Goal: Task Accomplishment & Management: Use online tool/utility

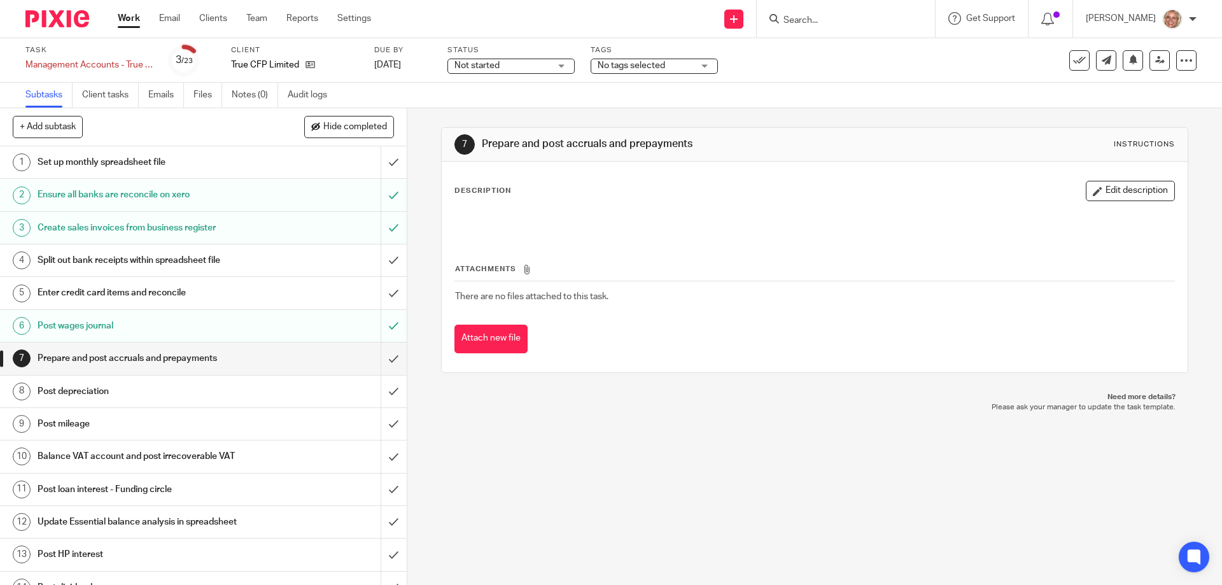
click at [241, 398] on h1 "Post depreciation" at bounding box center [148, 391] width 220 height 19
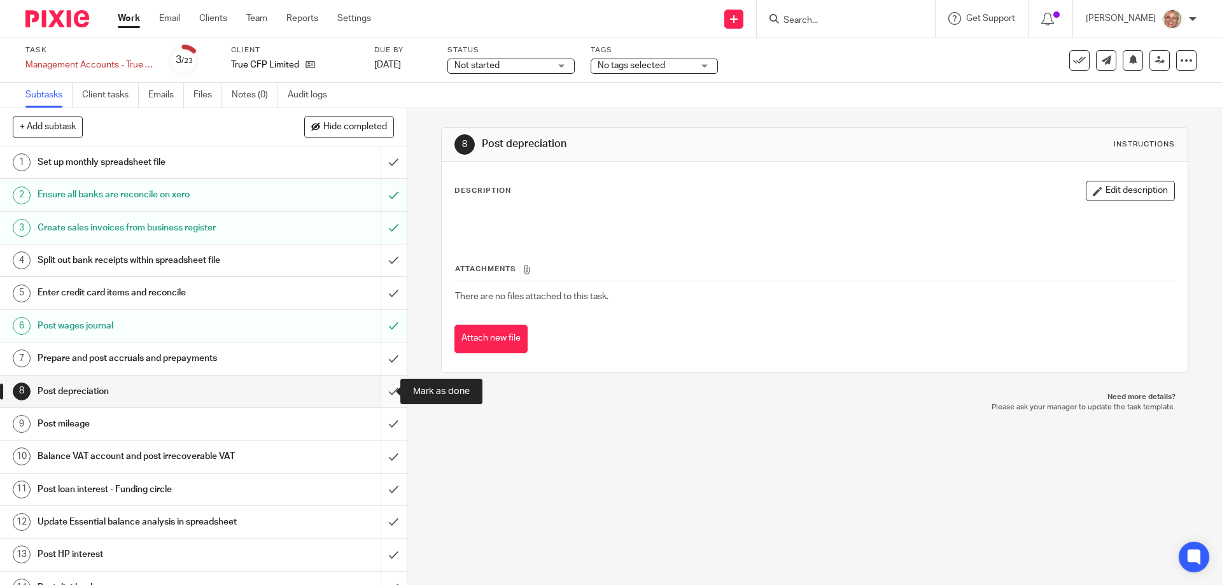
click at [381, 390] on input "submit" at bounding box center [203, 392] width 407 height 32
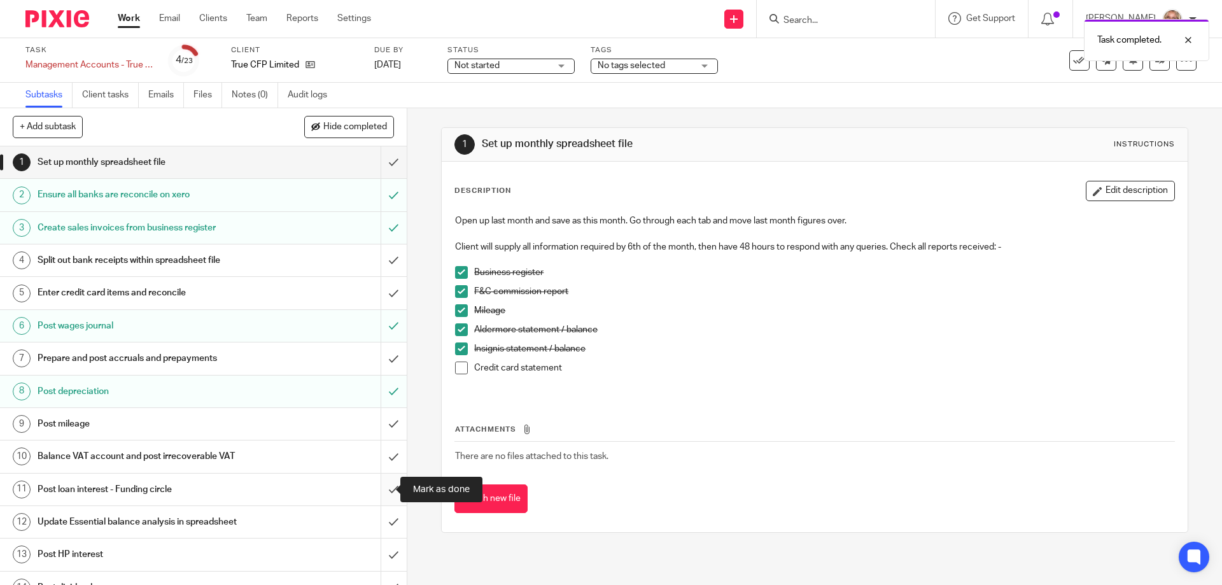
click at [383, 486] on input "submit" at bounding box center [203, 490] width 407 height 32
click at [381, 523] on input "submit" at bounding box center [203, 522] width 407 height 32
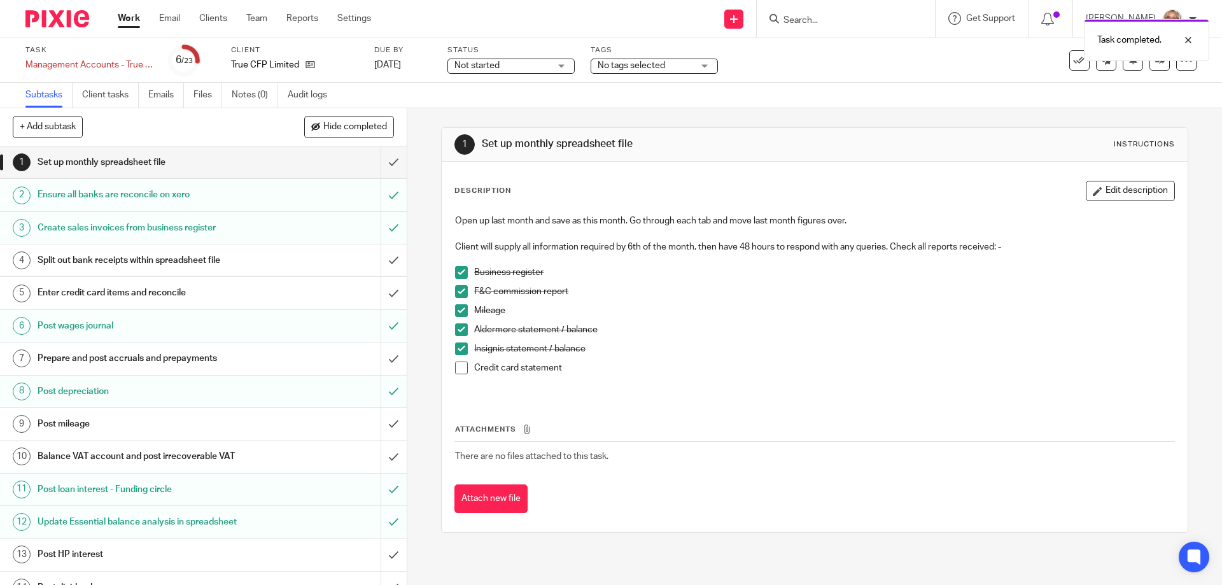
click at [376, 554] on input "submit" at bounding box center [203, 555] width 407 height 32
click at [456, 369] on span at bounding box center [461, 368] width 13 height 13
click at [381, 159] on input "submit" at bounding box center [203, 162] width 407 height 32
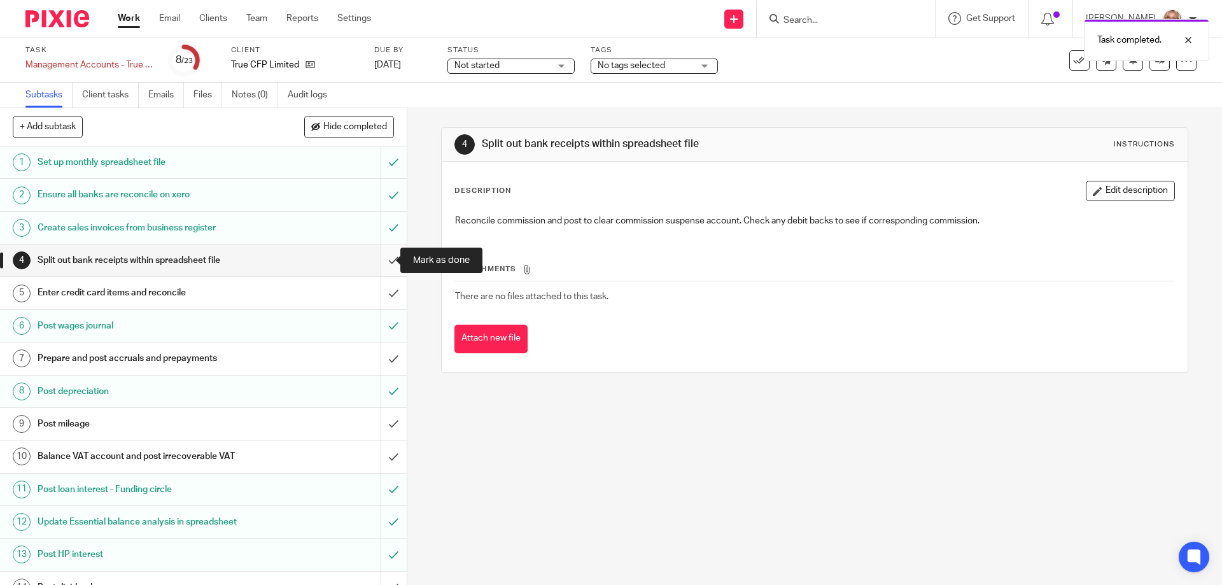
click at [379, 260] on input "submit" at bounding box center [203, 260] width 407 height 32
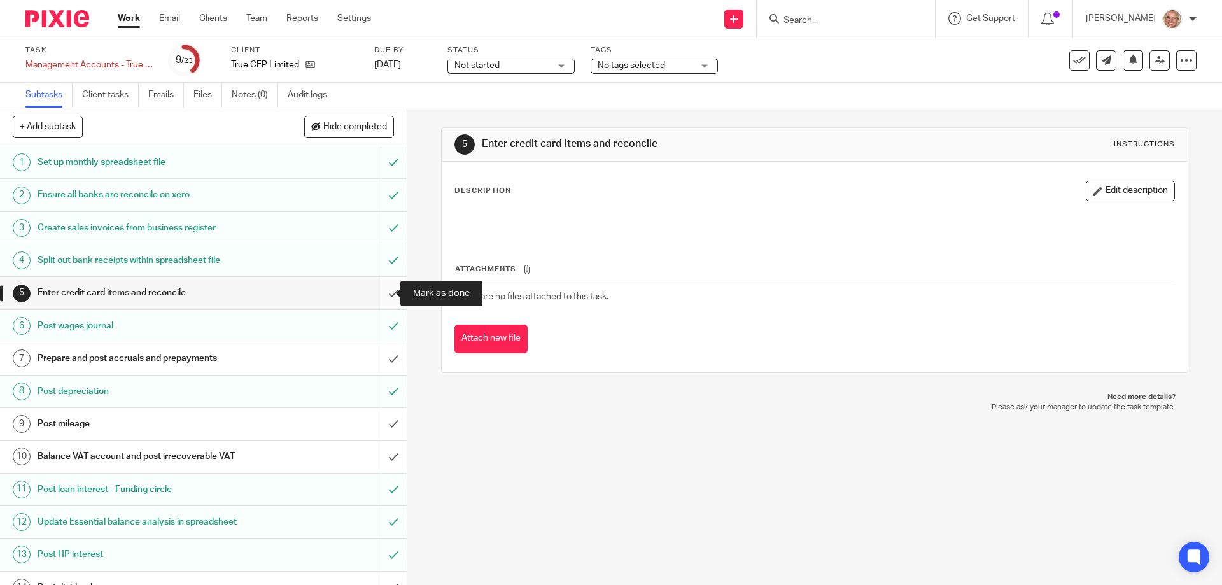
click at [384, 291] on input "submit" at bounding box center [203, 293] width 407 height 32
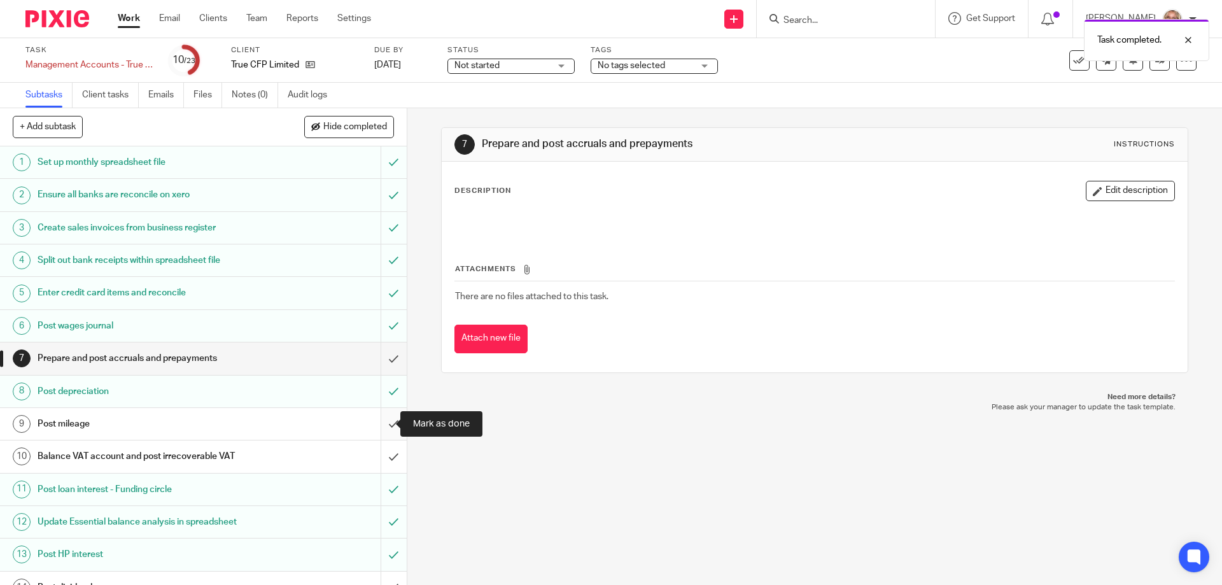
click at [379, 425] on input "submit" at bounding box center [203, 424] width 407 height 32
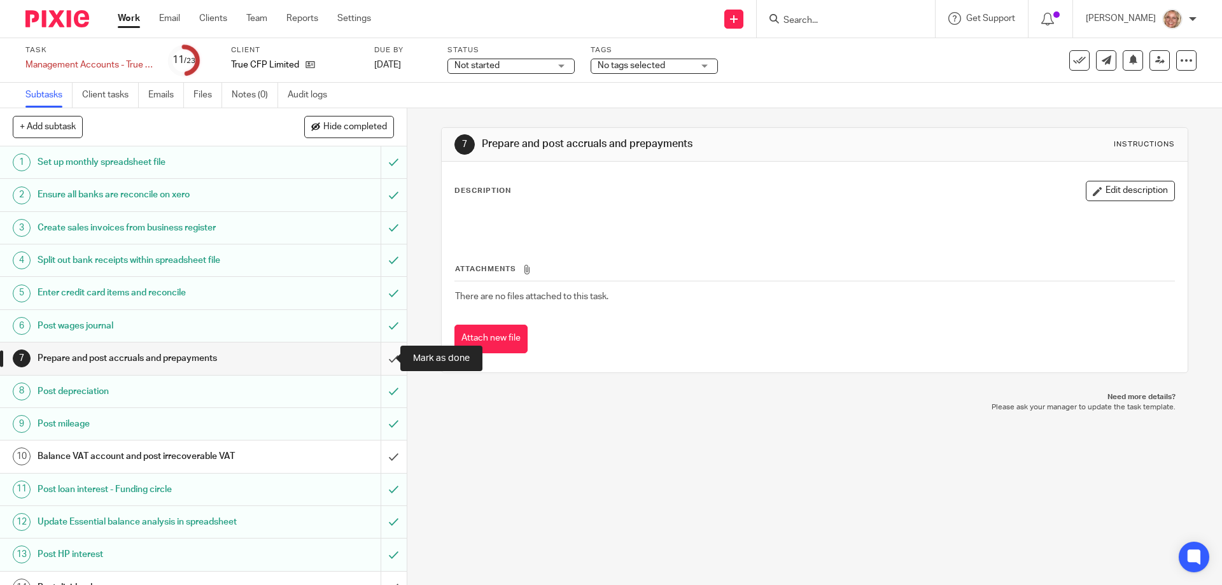
click at [379, 359] on input "submit" at bounding box center [203, 358] width 407 height 32
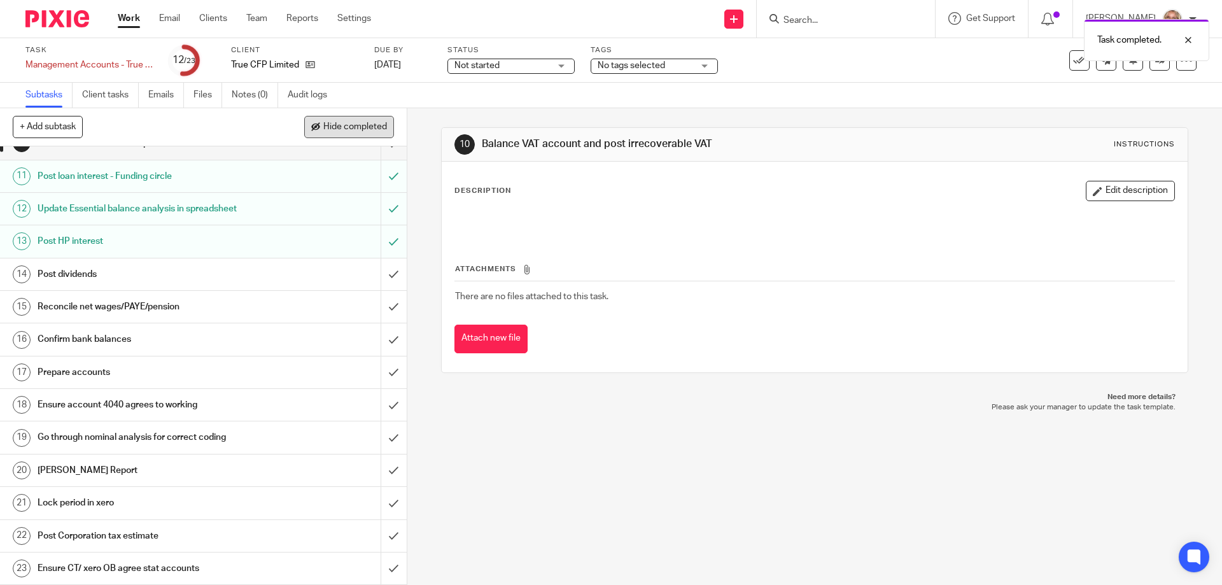
scroll to position [122, 0]
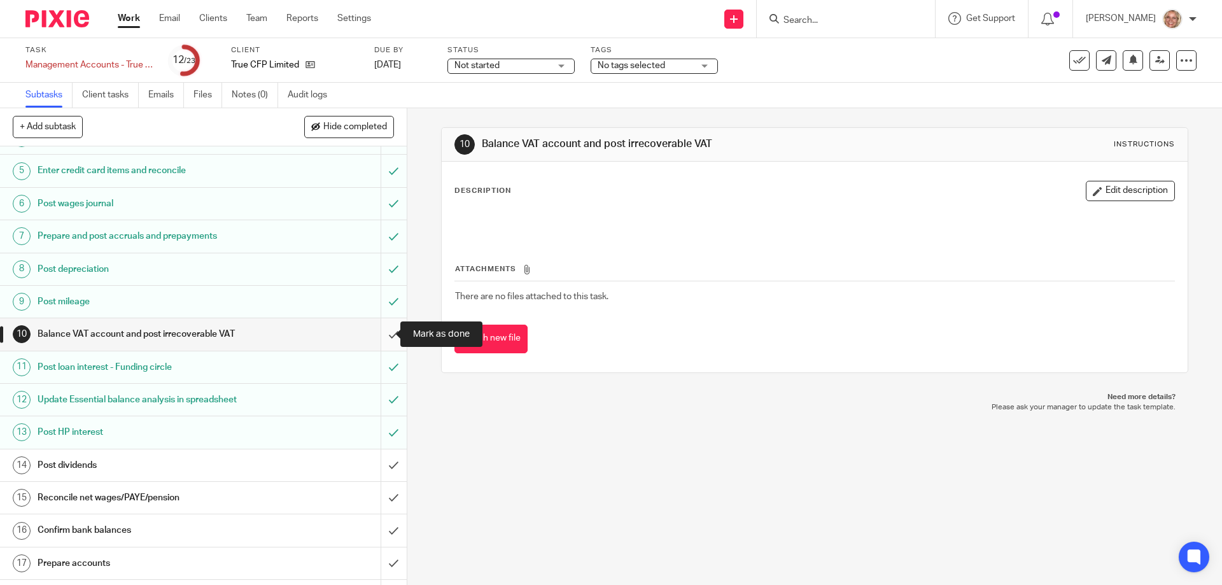
click at [385, 334] on input "submit" at bounding box center [203, 334] width 407 height 32
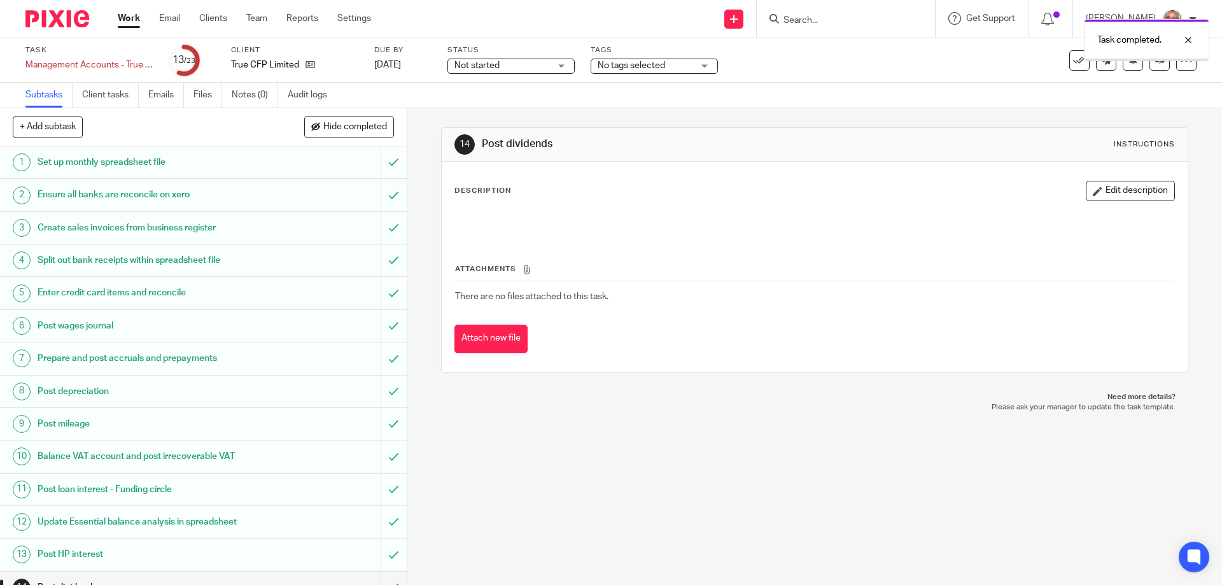
scroll to position [313, 0]
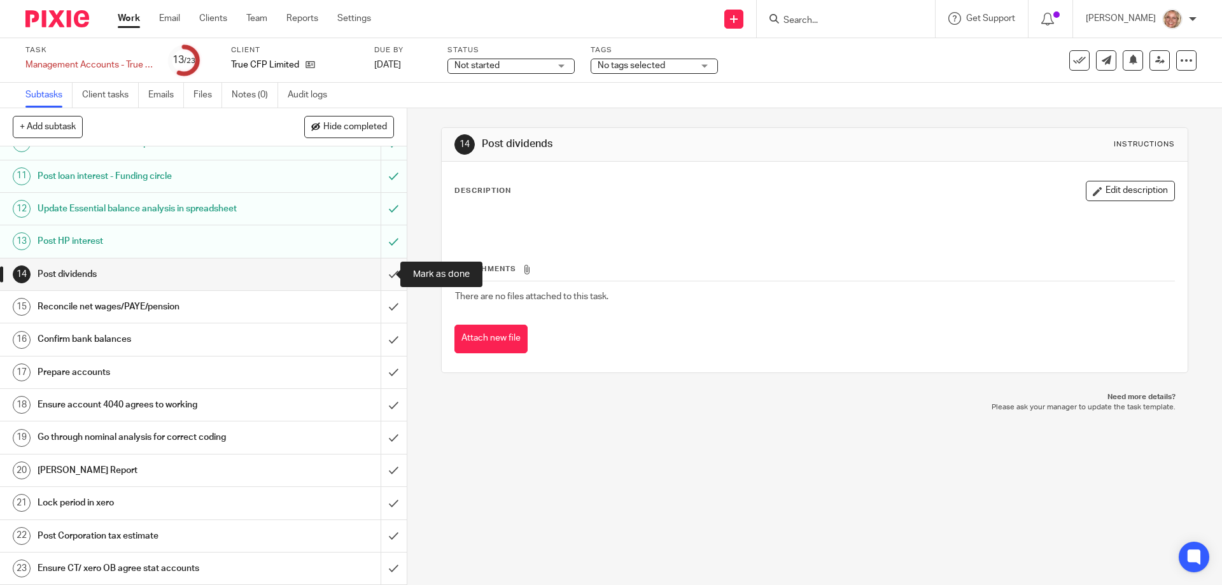
click at [380, 272] on input "submit" at bounding box center [203, 274] width 407 height 32
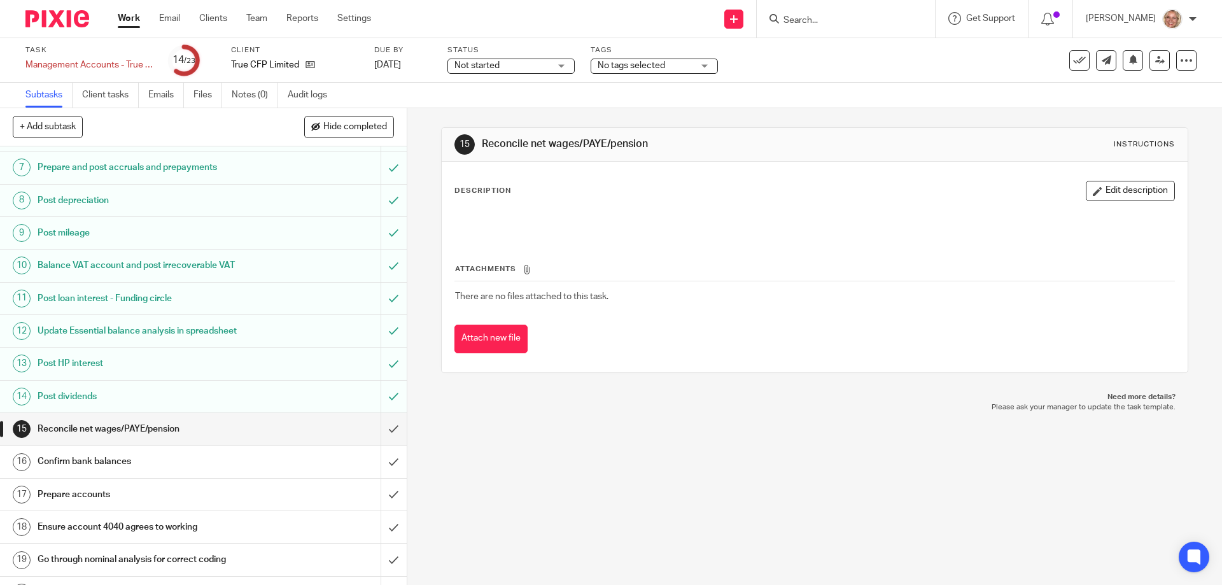
scroll to position [313, 0]
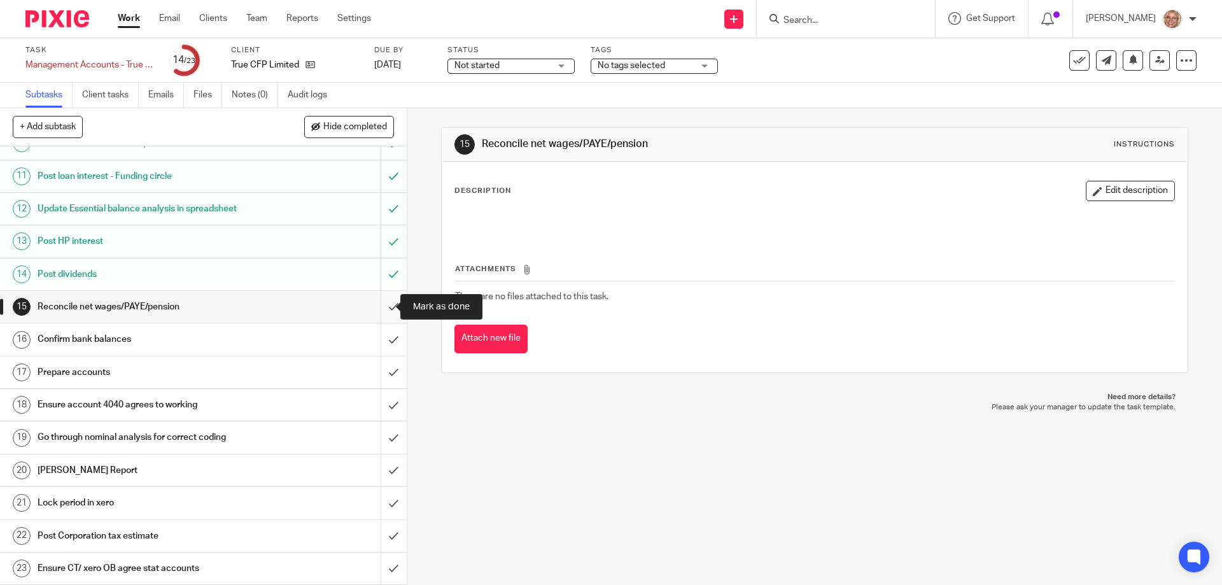
click at [378, 304] on input "submit" at bounding box center [203, 307] width 407 height 32
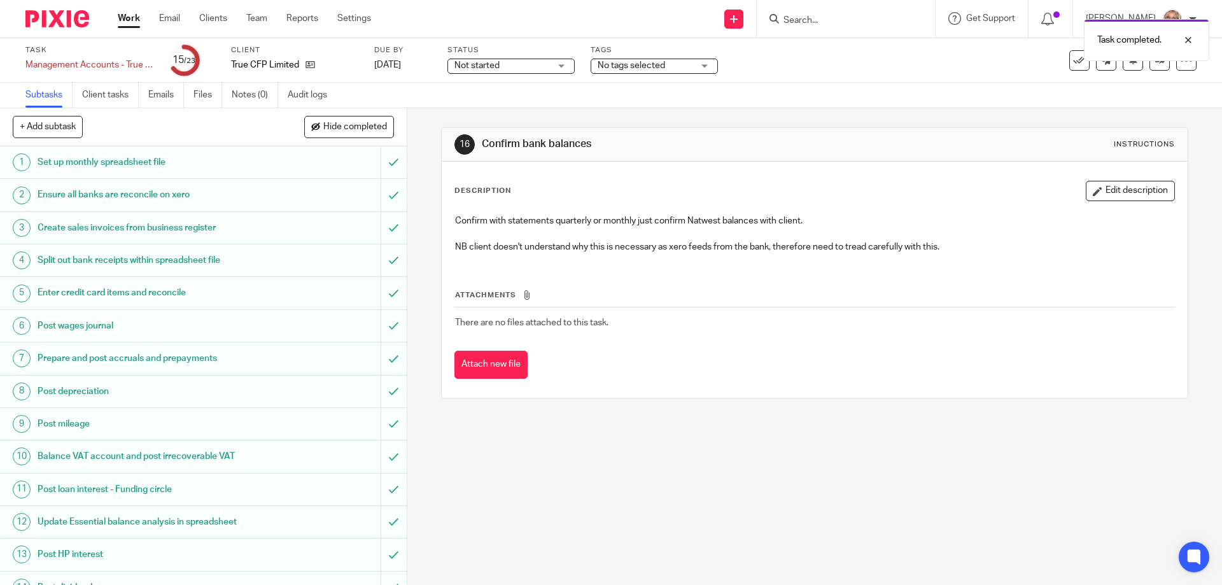
scroll to position [313, 0]
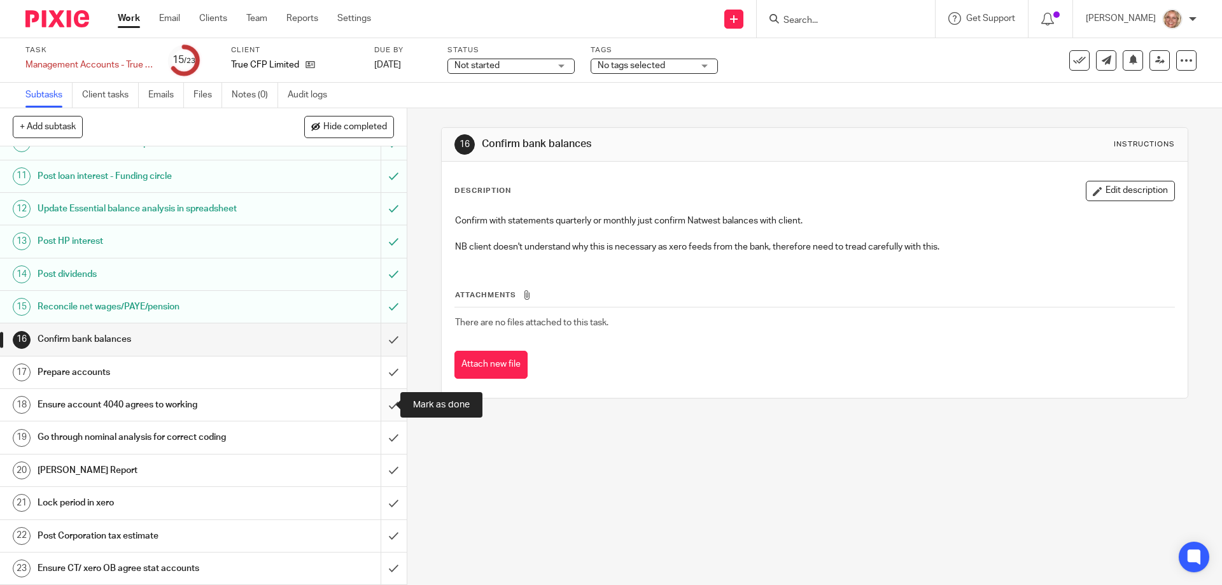
click at [381, 403] on input "submit" at bounding box center [203, 405] width 407 height 32
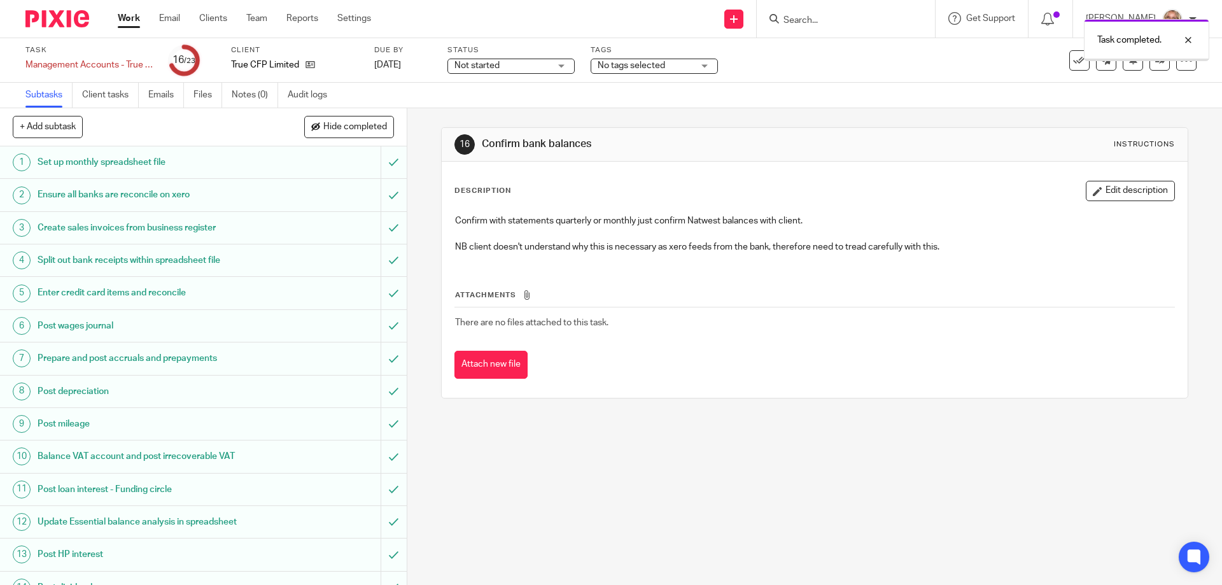
scroll to position [313, 0]
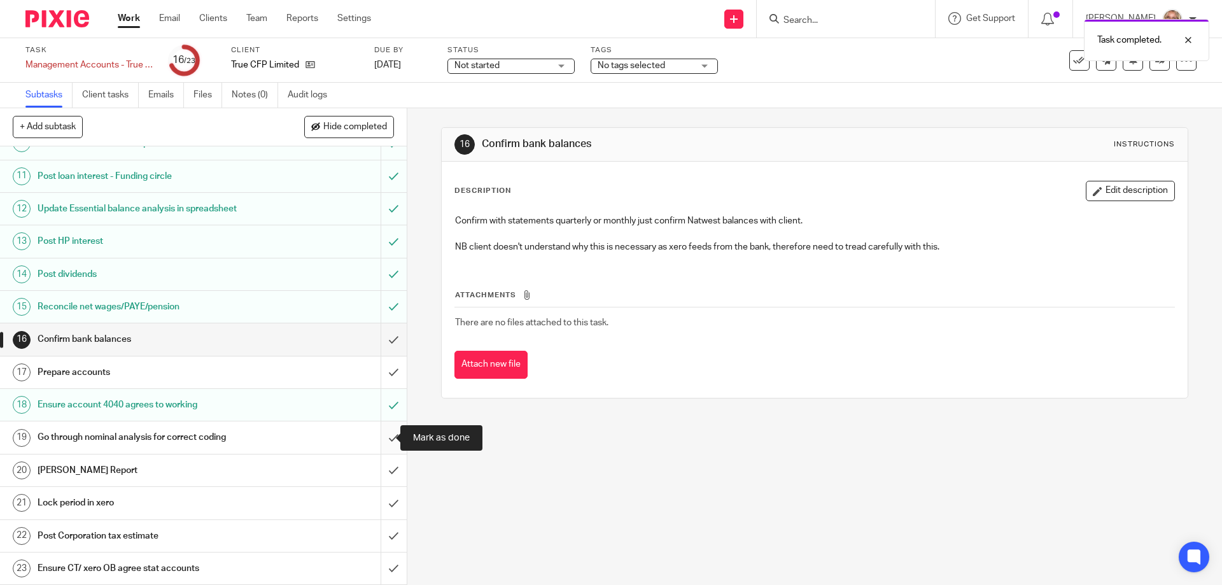
click at [383, 437] on input "submit" at bounding box center [203, 437] width 407 height 32
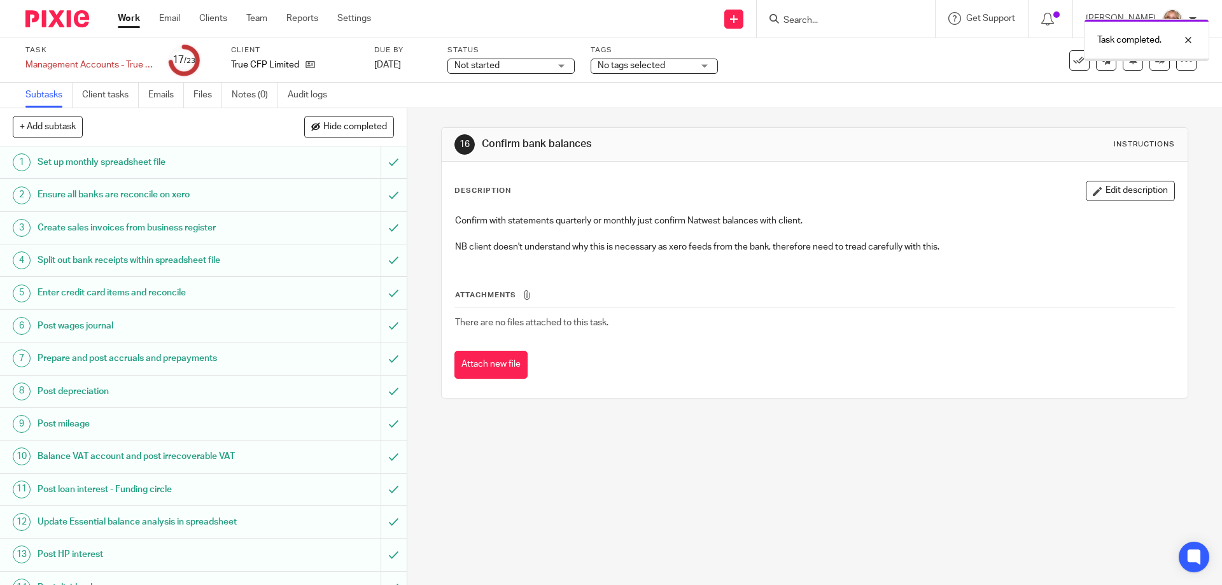
scroll to position [313, 0]
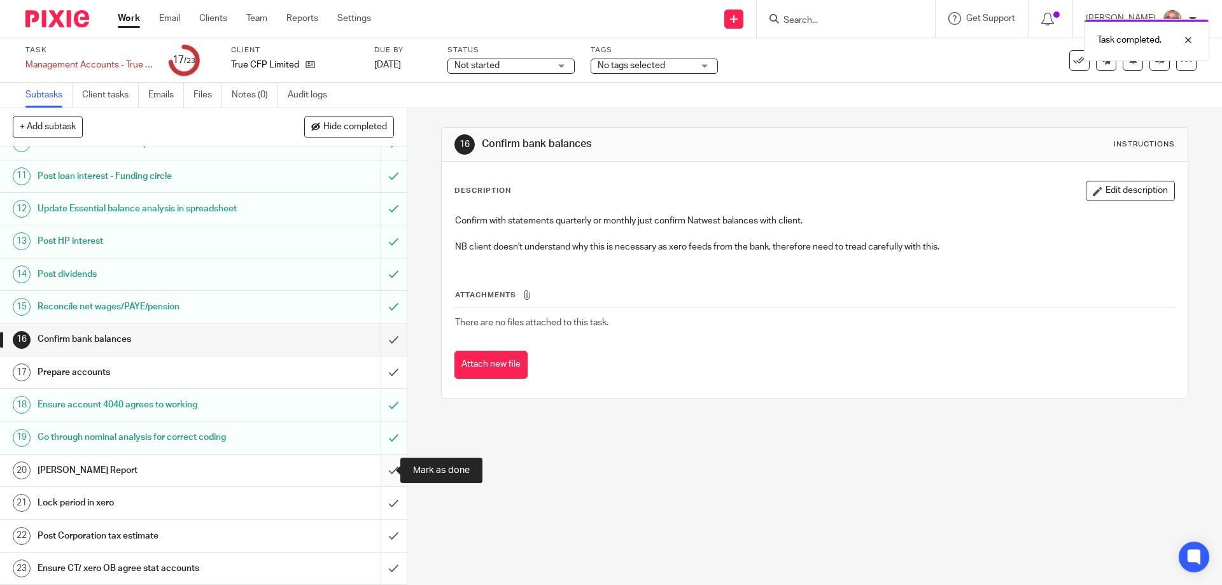
click at [379, 474] on input "submit" at bounding box center [203, 471] width 407 height 32
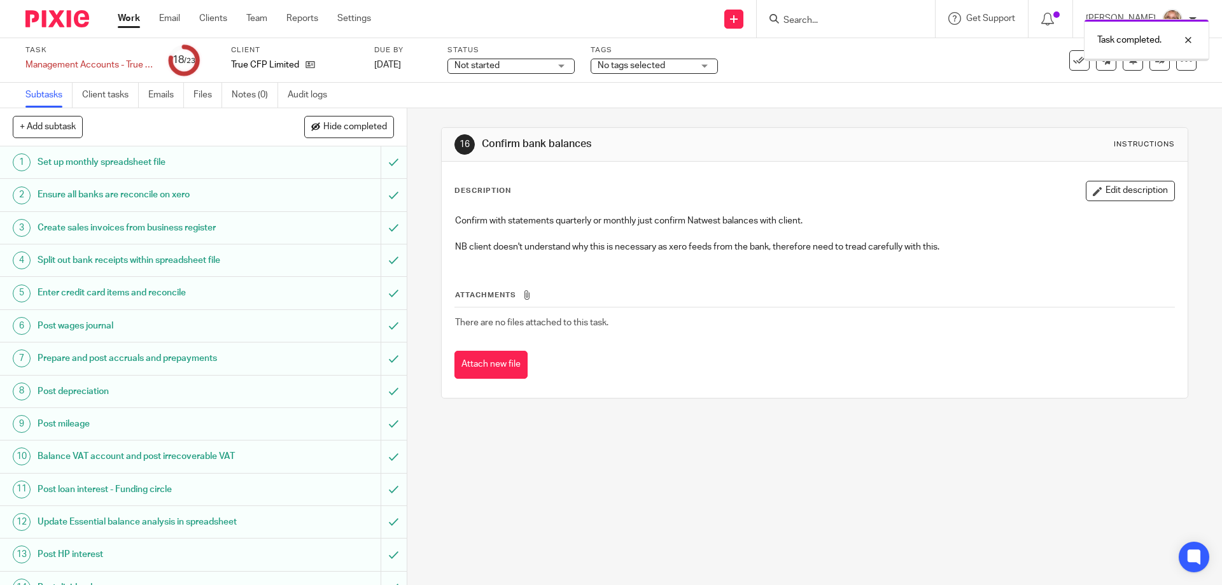
scroll to position [313, 0]
